Goal: Task Accomplishment & Management: Use online tool/utility

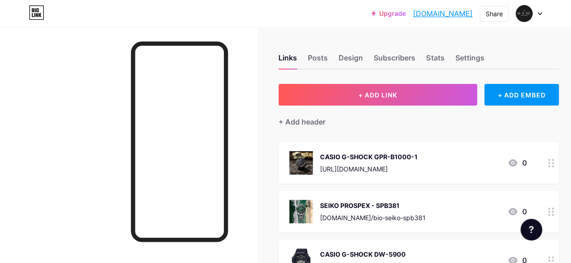
click at [418, 167] on div "[URL][DOMAIN_NAME]" at bounding box center [368, 168] width 97 height 9
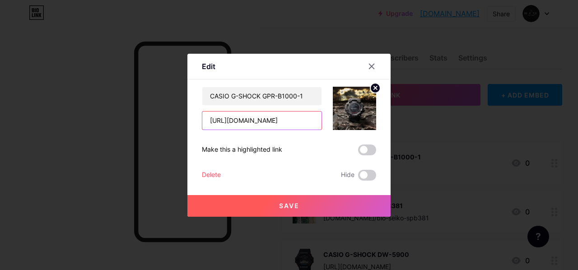
click at [266, 123] on input "[URL][DOMAIN_NAME]" at bounding box center [261, 120] width 119 height 18
paste input "outletwed"
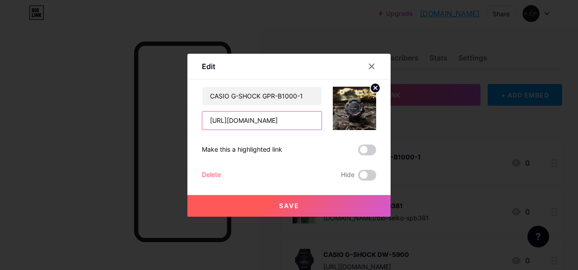
type input "[URL][DOMAIN_NAME]"
click at [296, 205] on span "Save" at bounding box center [289, 206] width 20 height 8
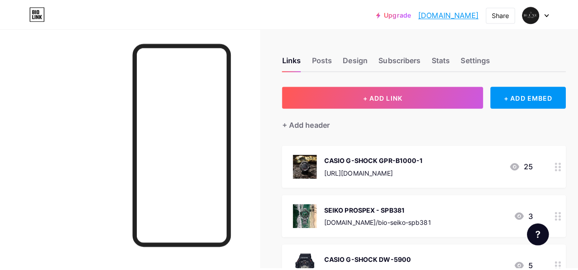
scroll to position [90, 0]
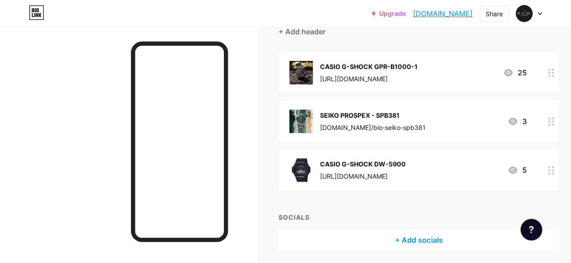
click at [554, 72] on circle at bounding box center [553, 73] width 2 height 2
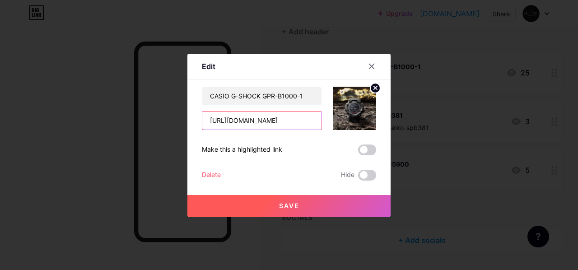
click at [276, 122] on input "[URL][DOMAIN_NAME]" at bounding box center [261, 120] width 119 height 18
click at [301, 118] on input "[URL][DOMAIN_NAME]" at bounding box center [261, 120] width 119 height 18
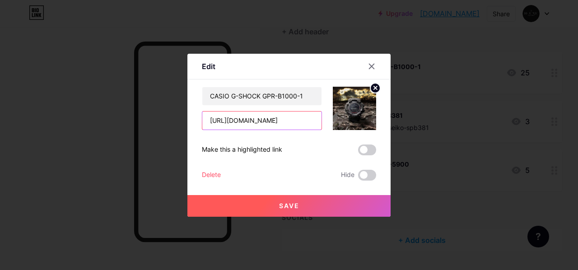
click at [301, 118] on input "[URL][DOMAIN_NAME]" at bounding box center [261, 120] width 119 height 18
click at [299, 203] on button "Save" at bounding box center [288, 206] width 203 height 22
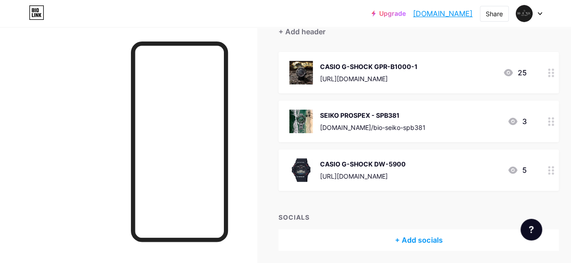
click at [270, 149] on div "Links Posts Design Subscribers Stats Settings + ADD LINK + ADD EMBED + Add head…" at bounding box center [298, 116] width 597 height 359
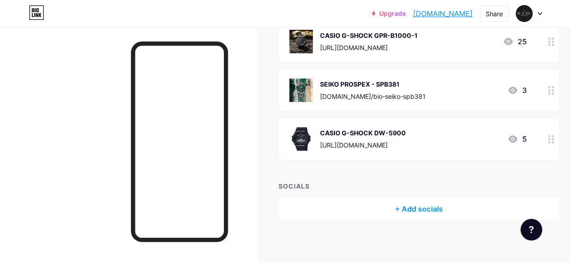
scroll to position [123, 0]
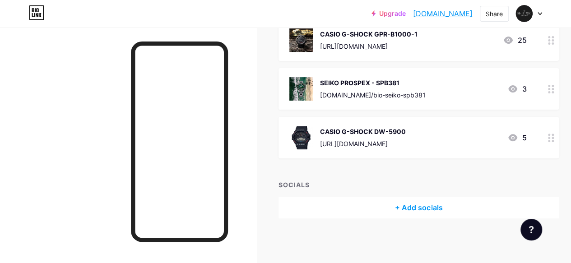
click at [418, 44] on div "[URL][DOMAIN_NAME]" at bounding box center [368, 46] width 97 height 9
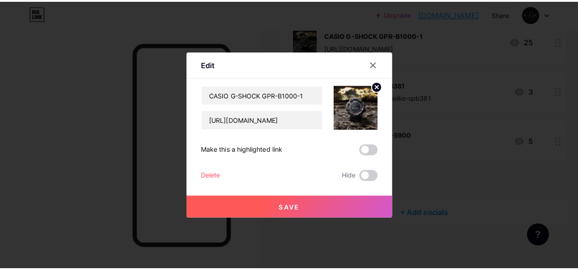
scroll to position [116, 0]
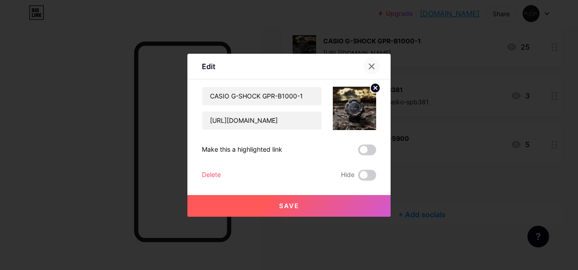
click at [367, 61] on div at bounding box center [371, 66] width 16 height 16
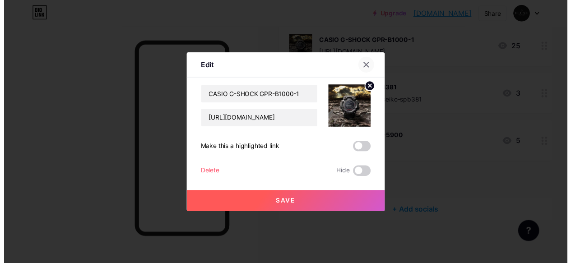
scroll to position [123, 0]
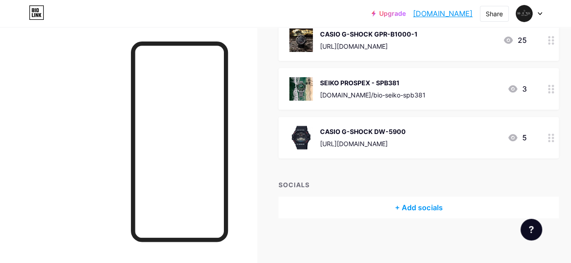
click at [406, 134] on div "CASIO G-SHOCK DW-5900" at bounding box center [363, 131] width 86 height 9
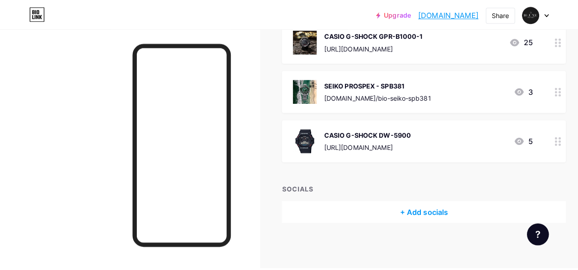
scroll to position [116, 0]
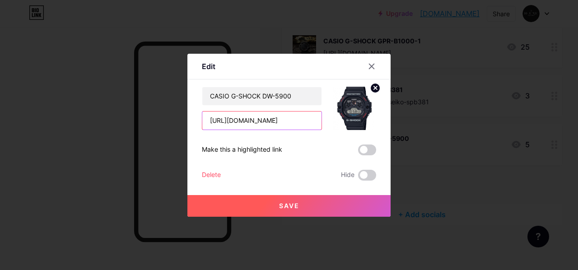
click at [262, 123] on input "[URL][DOMAIN_NAME]" at bounding box center [261, 120] width 119 height 18
paste input "outletwed"
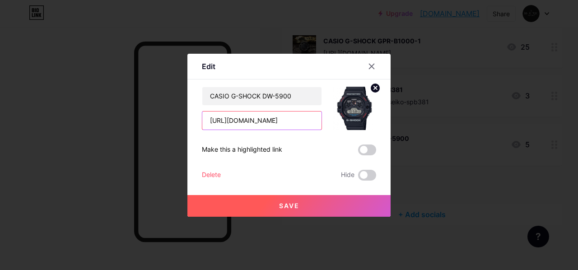
type input "[URL][DOMAIN_NAME]"
click at [288, 202] on span "Save" at bounding box center [289, 206] width 20 height 8
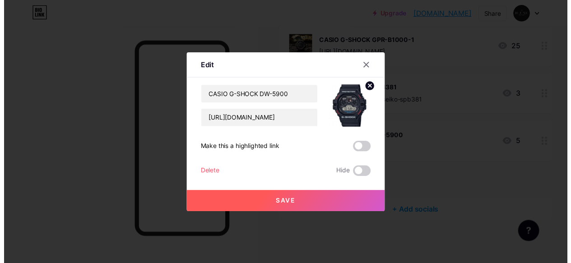
scroll to position [0, 0]
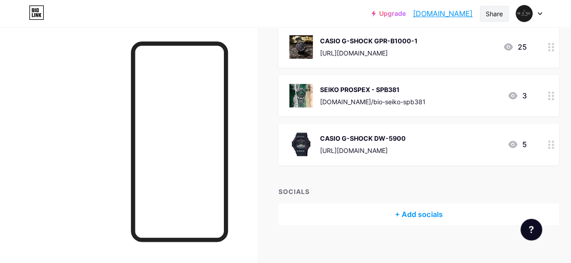
click at [496, 12] on div "Share" at bounding box center [494, 13] width 17 height 9
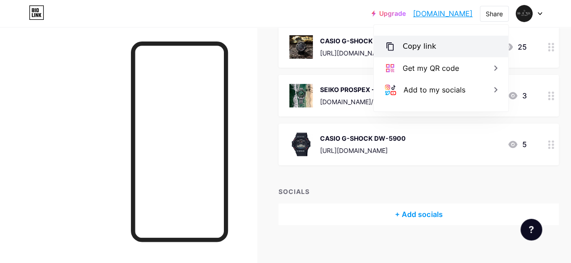
click at [430, 46] on div "Copy link" at bounding box center [419, 46] width 33 height 11
click at [340, 216] on div "+ Add socials" at bounding box center [418, 215] width 280 height 22
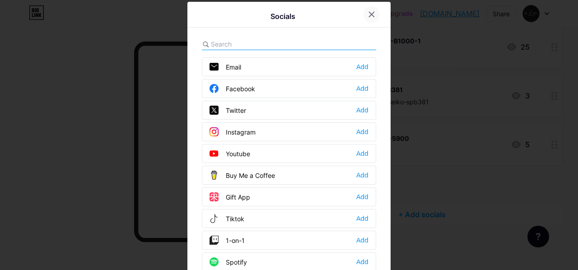
click at [371, 13] on div at bounding box center [371, 14] width 16 height 16
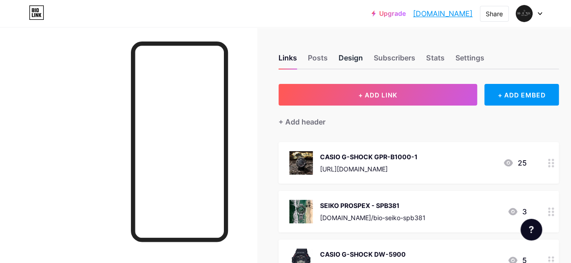
click at [359, 59] on div "Design" at bounding box center [351, 60] width 24 height 16
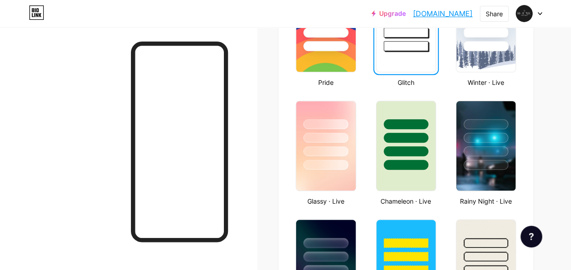
scroll to position [497, 0]
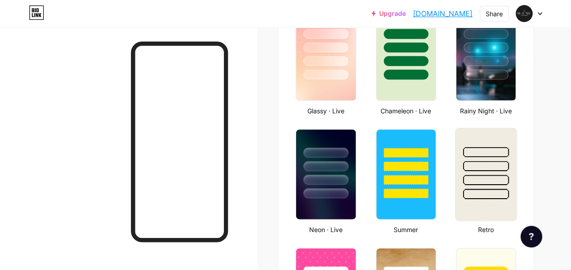
click at [494, 158] on div at bounding box center [485, 163] width 61 height 71
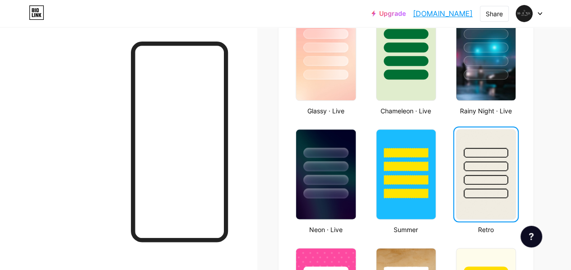
click at [494, 158] on div at bounding box center [485, 164] width 59 height 69
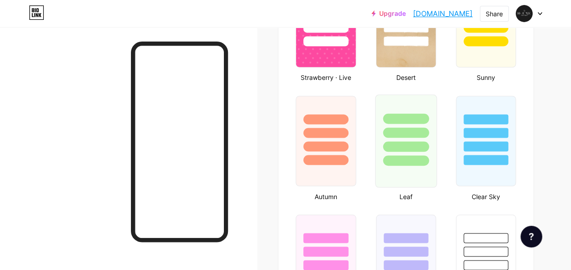
scroll to position [812, 0]
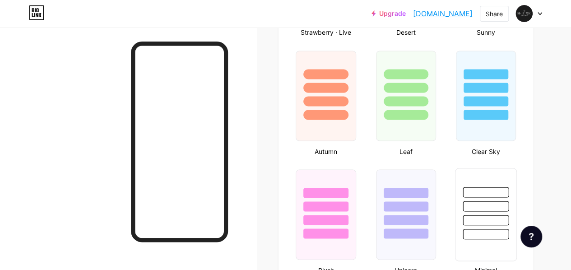
click at [460, 203] on div at bounding box center [485, 203] width 61 height 71
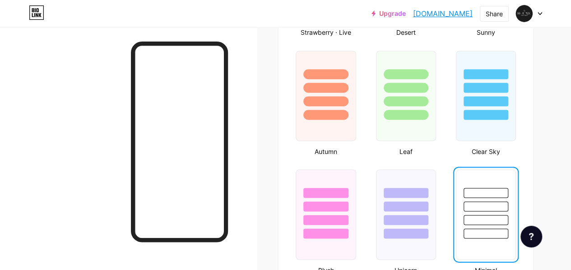
click at [460, 203] on div at bounding box center [485, 204] width 59 height 69
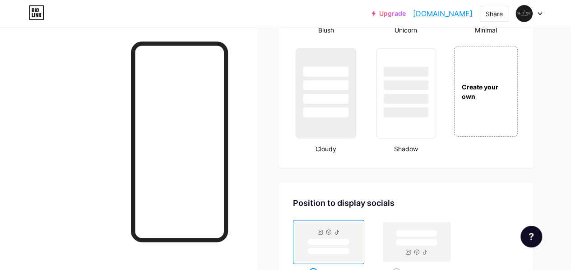
scroll to position [1038, 0]
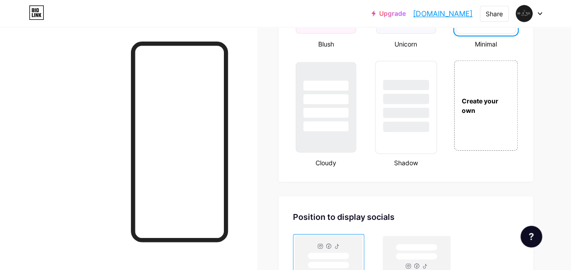
click at [417, 111] on div at bounding box center [406, 113] width 46 height 10
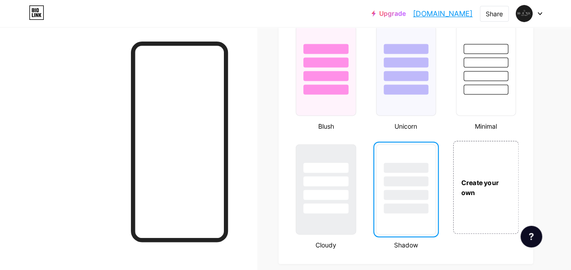
scroll to position [948, 0]
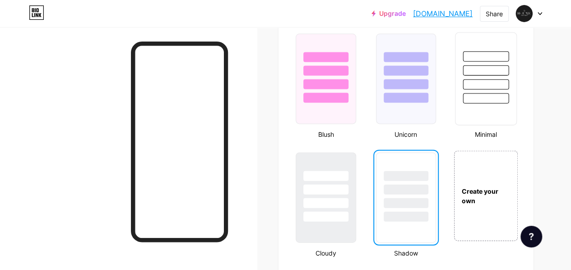
click at [491, 80] on div at bounding box center [486, 84] width 46 height 10
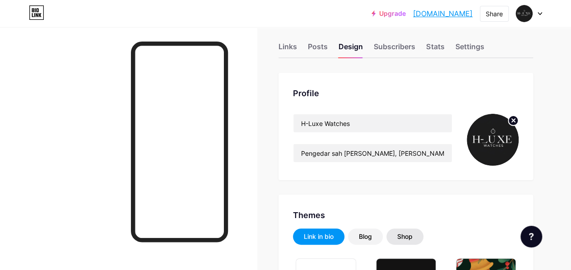
scroll to position [0, 0]
